Goal: Task Accomplishment & Management: Manage account settings

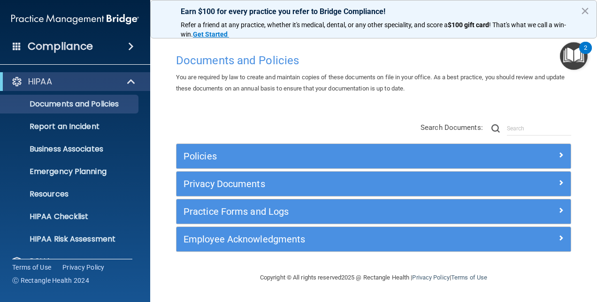
click at [132, 45] on span at bounding box center [131, 46] width 6 height 11
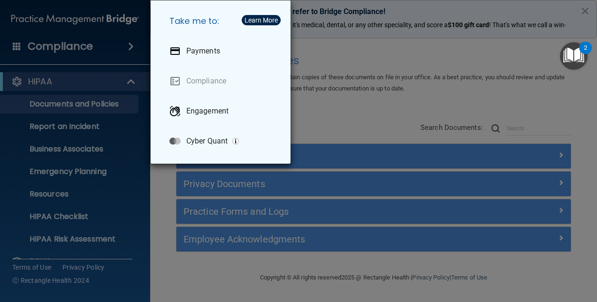
drag, startPoint x: 374, startPoint y: 45, endPoint x: 341, endPoint y: 54, distance: 33.7
click at [374, 46] on div "Take me to: Payments Compliance Engagement Cyber Quant" at bounding box center [298, 151] width 597 height 302
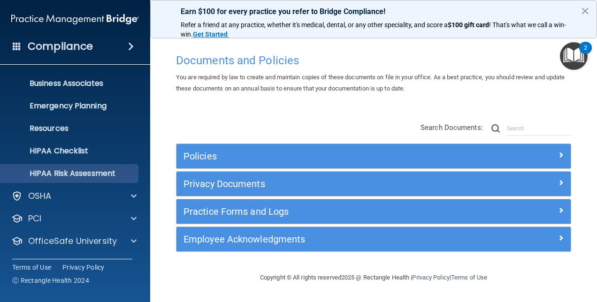
scroll to position [87, 0]
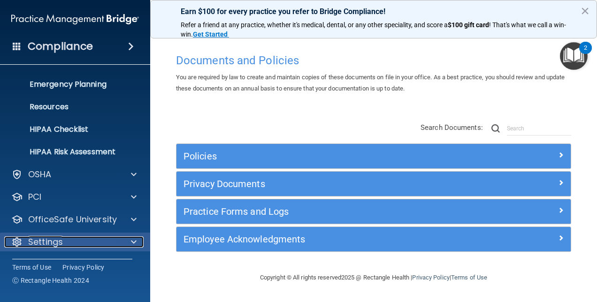
click at [69, 238] on div "Settings" at bounding box center [62, 242] width 116 height 11
click at [60, 245] on p "Settings" at bounding box center [45, 242] width 35 height 11
click at [132, 240] on span at bounding box center [134, 242] width 6 height 11
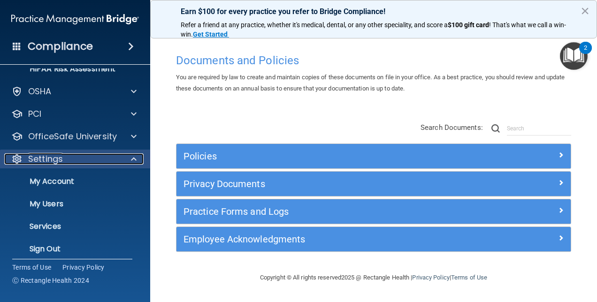
scroll to position [177, 0]
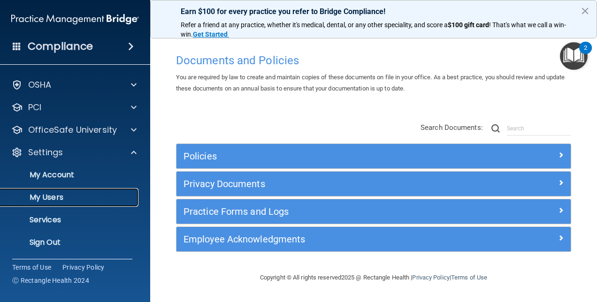
click at [64, 194] on p "My Users" at bounding box center [70, 197] width 128 height 9
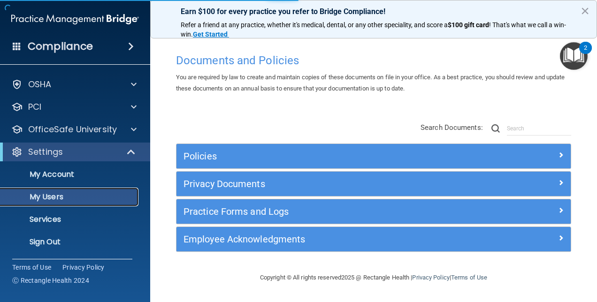
scroll to position [20, 0]
select select "20"
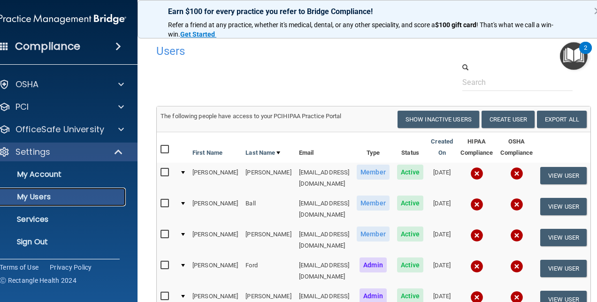
click at [73, 195] on p "My Users" at bounding box center [57, 196] width 128 height 9
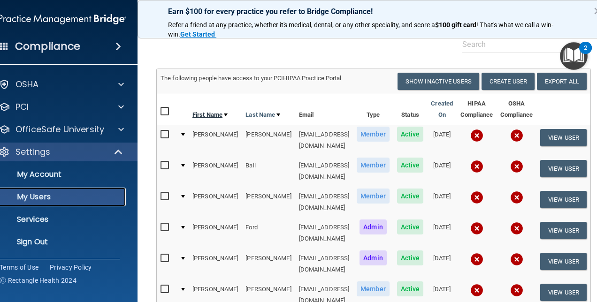
scroll to position [47, 0]
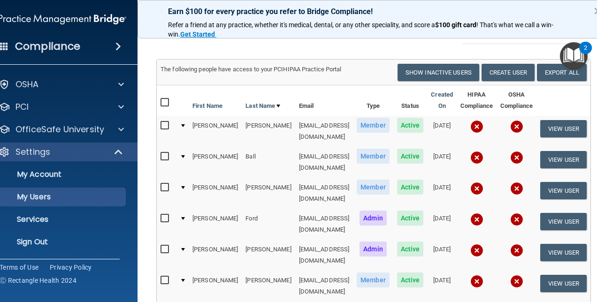
click at [161, 123] on input "checkbox" at bounding box center [166, 126] width 11 height 8
checkbox input "true"
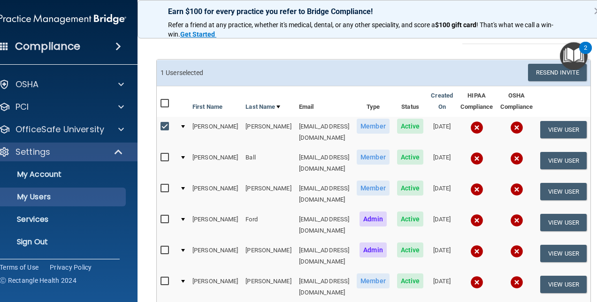
click at [161, 154] on input "checkbox" at bounding box center [166, 158] width 11 height 8
checkbox input "true"
click at [161, 185] on input "checkbox" at bounding box center [166, 189] width 11 height 8
checkbox input "true"
click at [161, 216] on input "checkbox" at bounding box center [166, 220] width 11 height 8
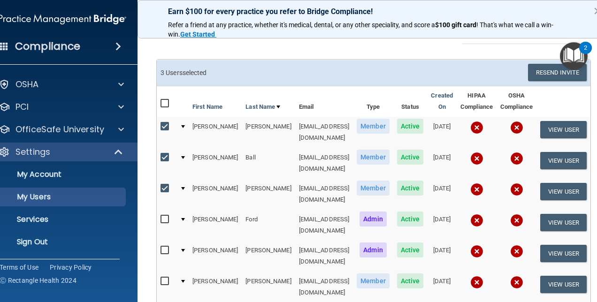
checkbox input "true"
click at [161, 247] on input "checkbox" at bounding box center [166, 251] width 11 height 8
checkbox input "true"
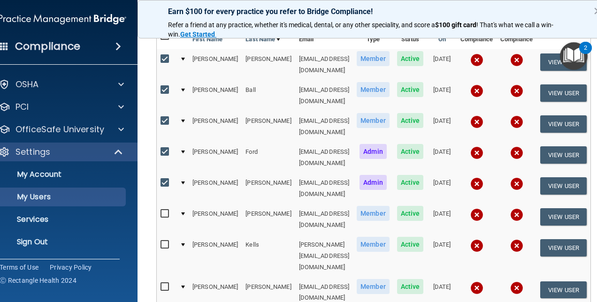
scroll to position [141, 0]
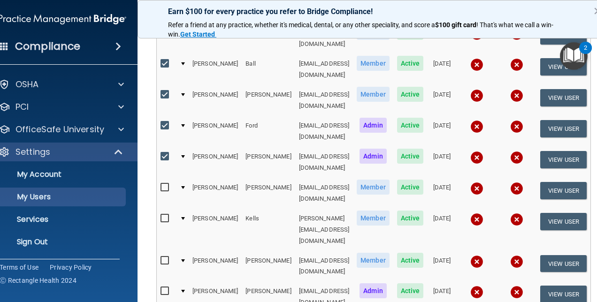
drag, startPoint x: 146, startPoint y: 159, endPoint x: 143, endPoint y: 167, distance: 8.8
click at [161, 184] on input "checkbox" at bounding box center [166, 188] width 11 height 8
checkbox input "true"
drag, startPoint x: 146, startPoint y: 184, endPoint x: 147, endPoint y: 165, distance: 19.2
click at [161, 213] on label at bounding box center [167, 218] width 12 height 11
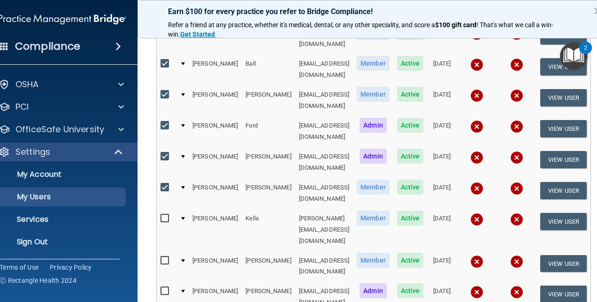
click at [161, 215] on input "checkbox" at bounding box center [166, 219] width 11 height 8
checkbox input "true"
click at [161, 184] on input "checkbox" at bounding box center [166, 188] width 11 height 8
checkbox input "false"
click at [161, 153] on input "checkbox" at bounding box center [166, 157] width 11 height 8
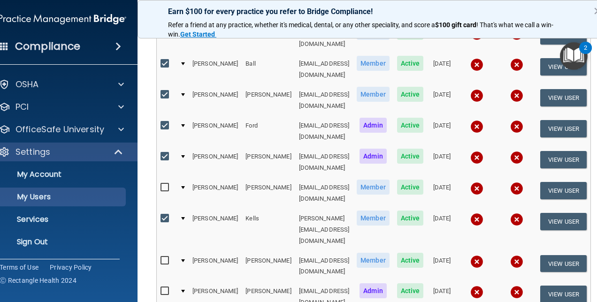
checkbox input "false"
drag, startPoint x: 144, startPoint y: 210, endPoint x: 149, endPoint y: 214, distance: 6.4
click at [161, 257] on input "checkbox" at bounding box center [166, 261] width 11 height 8
checkbox input "true"
drag, startPoint x: 144, startPoint y: 235, endPoint x: 148, endPoint y: 243, distance: 8.6
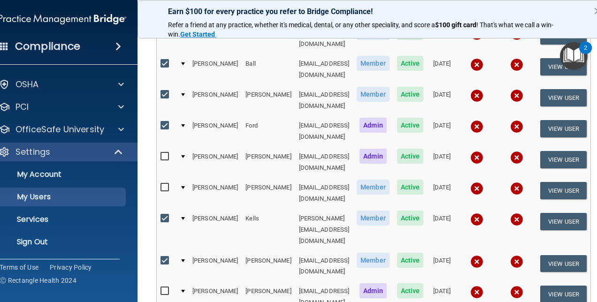
click at [161, 288] on input "checkbox" at bounding box center [166, 292] width 11 height 8
checkbox input "true"
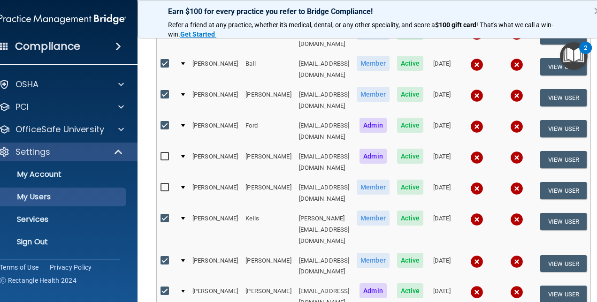
checkbox input "true"
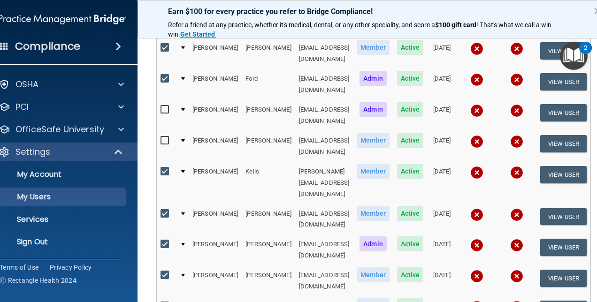
scroll to position [235, 0]
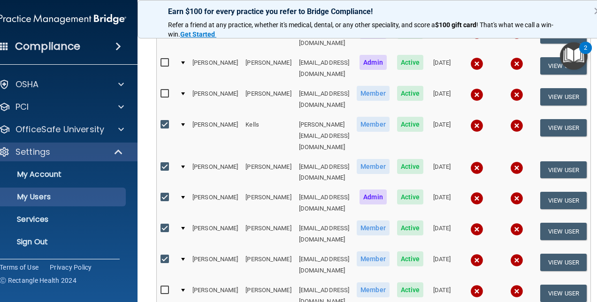
drag, startPoint x: 145, startPoint y: 218, endPoint x: 146, endPoint y: 222, distance: 5.1
click at [161, 287] on input "checkbox" at bounding box center [166, 291] width 11 height 8
checkbox input "true"
drag, startPoint x: 143, startPoint y: 247, endPoint x: 146, endPoint y: 242, distance: 6.0
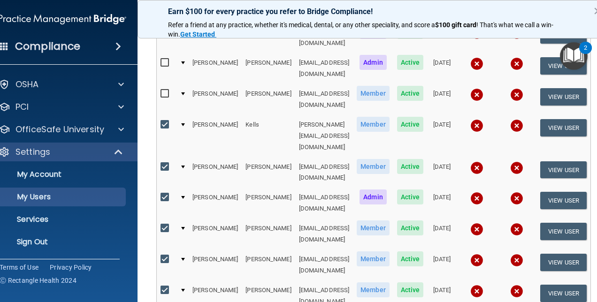
checkbox input "true"
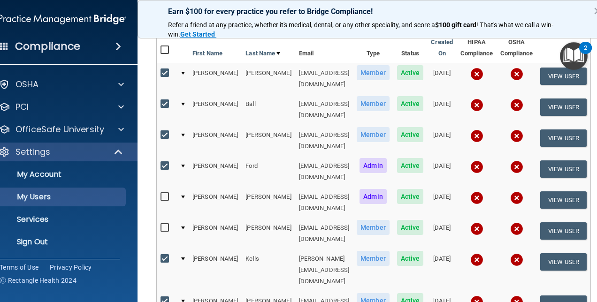
scroll to position [0, 0]
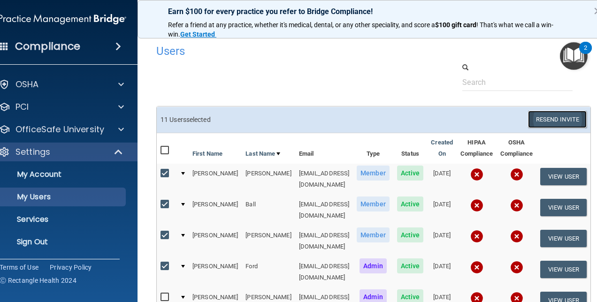
click at [561, 119] on button "Resend Invite" at bounding box center [557, 119] width 59 height 17
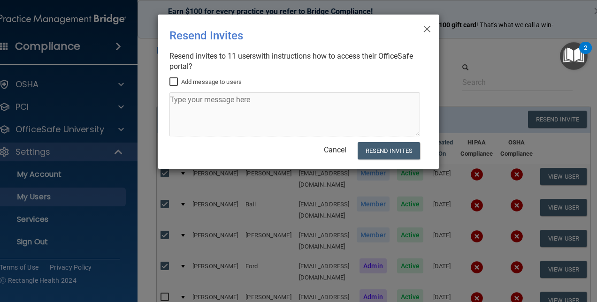
click at [172, 80] on input "Add message to users" at bounding box center [174, 82] width 11 height 8
checkbox input "true"
click at [185, 106] on textarea at bounding box center [294, 114] width 251 height 44
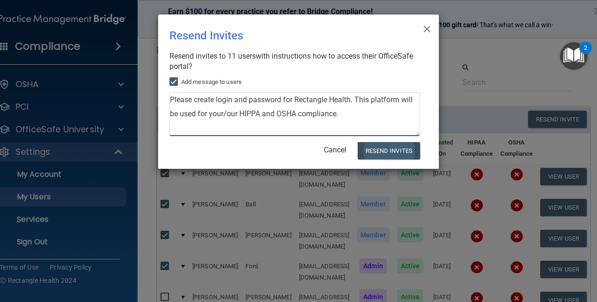
type textarea "Please create login and password for Rectangle Health. This platform will be us…"
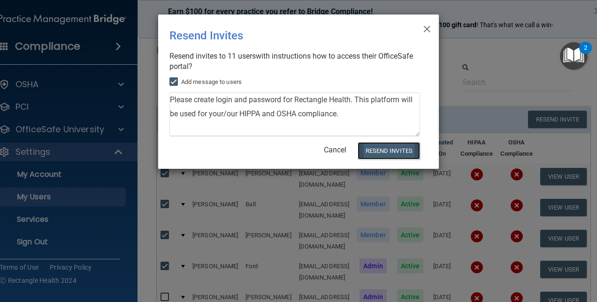
click at [387, 150] on button "Resend Invites" at bounding box center [389, 150] width 62 height 17
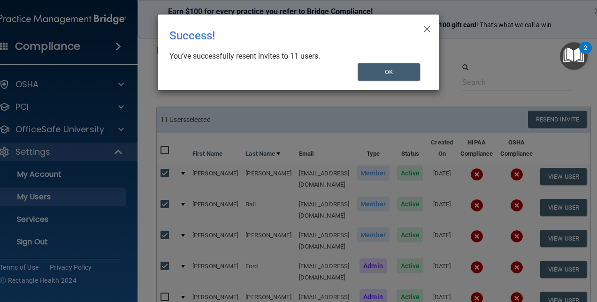
drag, startPoint x: 388, startPoint y: 71, endPoint x: 467, endPoint y: 50, distance: 81.6
click at [469, 52] on div "× Close Success! You’ve successfully resent invites to 11 users. OK" at bounding box center [298, 151] width 597 height 302
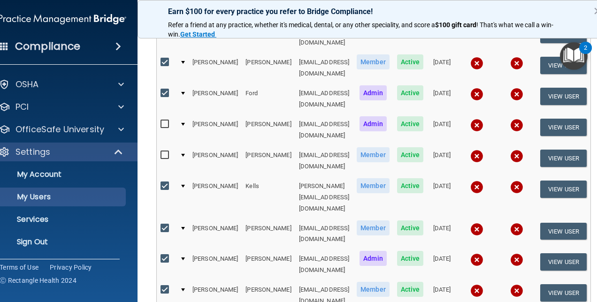
scroll to position [188, 0]
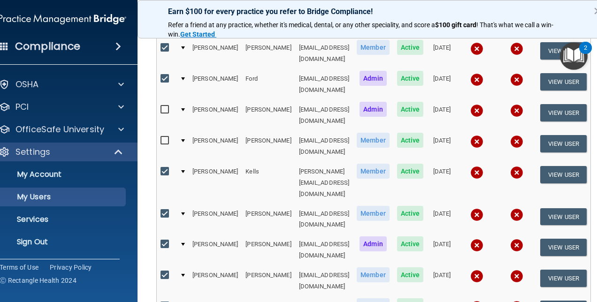
click at [161, 106] on input "checkbox" at bounding box center [166, 110] width 11 height 8
checkbox input "true"
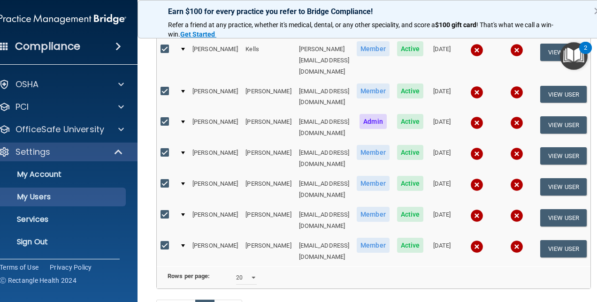
scroll to position [311, 0]
click at [217, 299] on link "Next" at bounding box center [228, 308] width 28 height 18
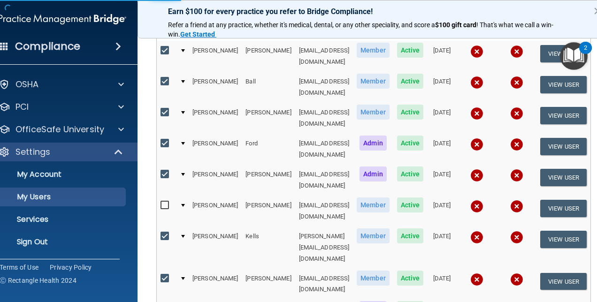
scroll to position [29, 0]
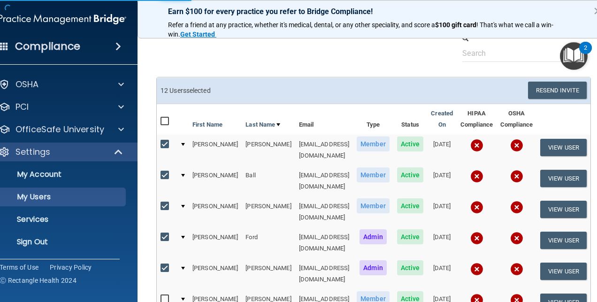
select select "20"
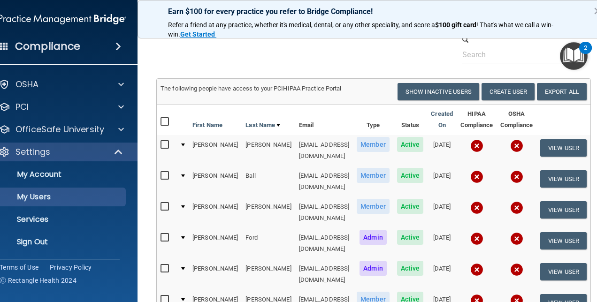
scroll to position [0, 0]
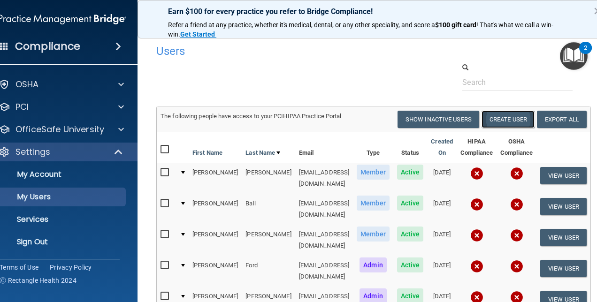
click at [524, 119] on button "Create User" at bounding box center [508, 119] width 53 height 17
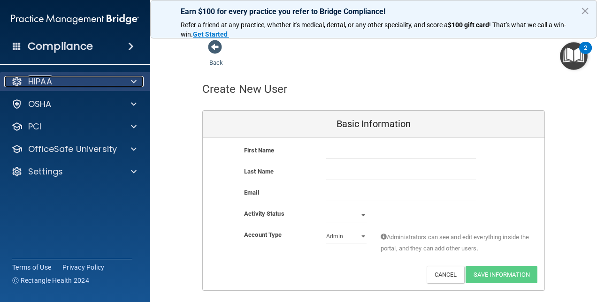
click at [73, 79] on div "HIPAA" at bounding box center [62, 81] width 116 height 11
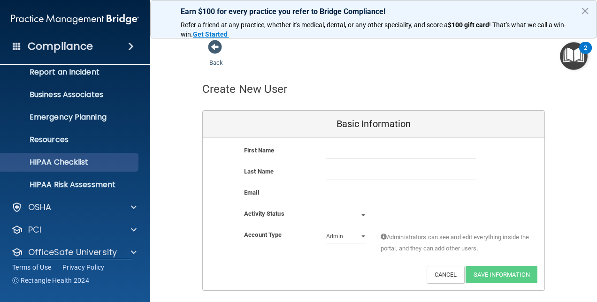
scroll to position [87, 0]
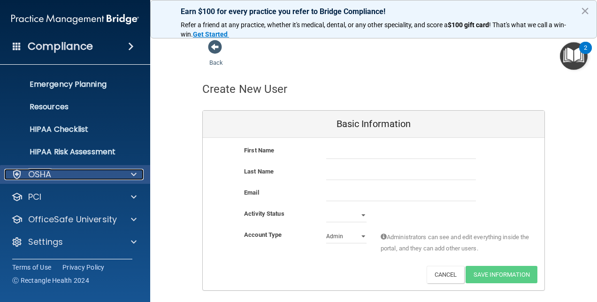
click at [57, 169] on div "OSHA" at bounding box center [62, 174] width 116 height 11
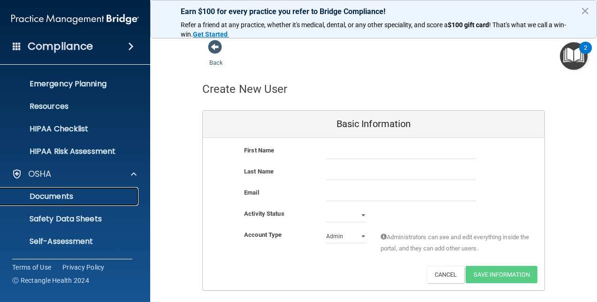
click at [69, 194] on p "Documents" at bounding box center [70, 196] width 128 height 9
